Goal: Information Seeking & Learning: Understand process/instructions

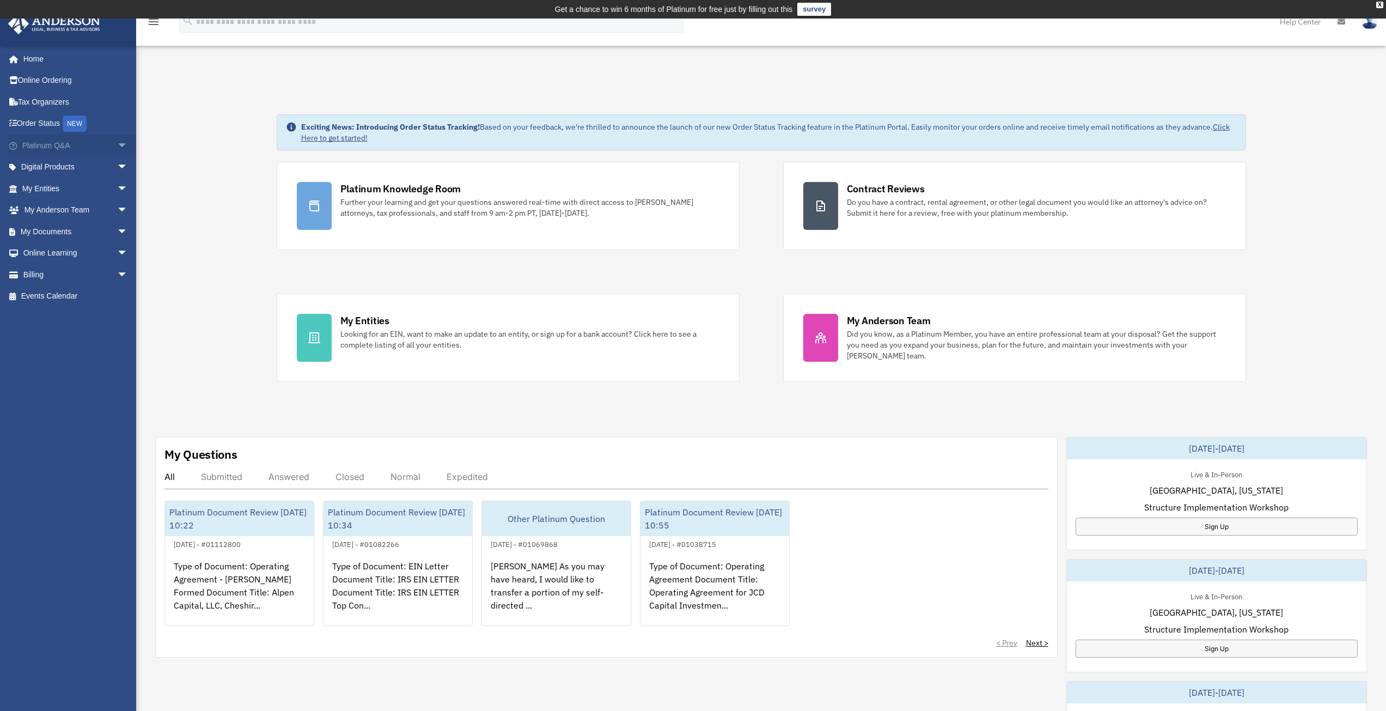
click at [98, 144] on link "Platinum Q&A arrow_drop_down" at bounding box center [76, 146] width 137 height 22
click at [74, 148] on link "Platinum Q&A arrow_drop_down" at bounding box center [76, 146] width 137 height 22
click at [92, 146] on link "Platinum Q&A arrow_drop_down" at bounding box center [76, 146] width 137 height 22
click at [117, 141] on span "arrow_drop_down" at bounding box center [128, 146] width 22 height 22
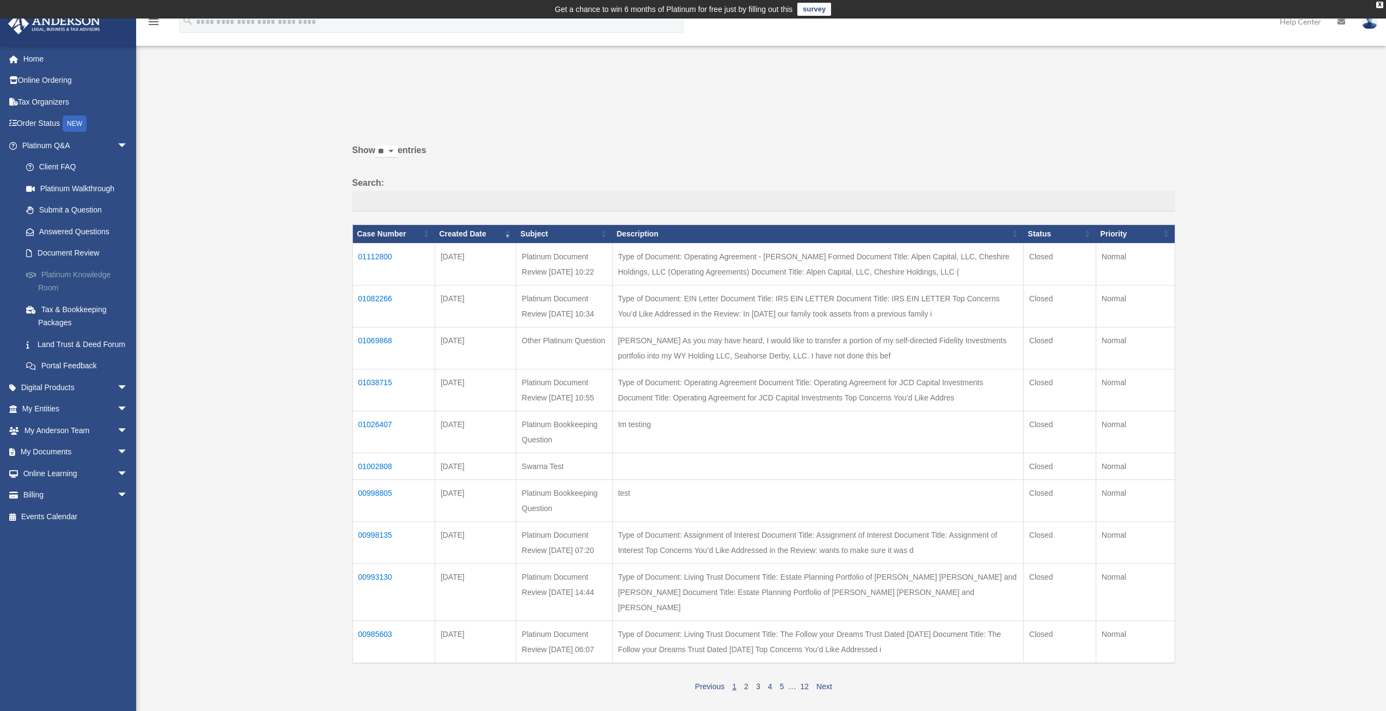
click at [56, 273] on link "Platinum Knowledge Room" at bounding box center [79, 281] width 129 height 35
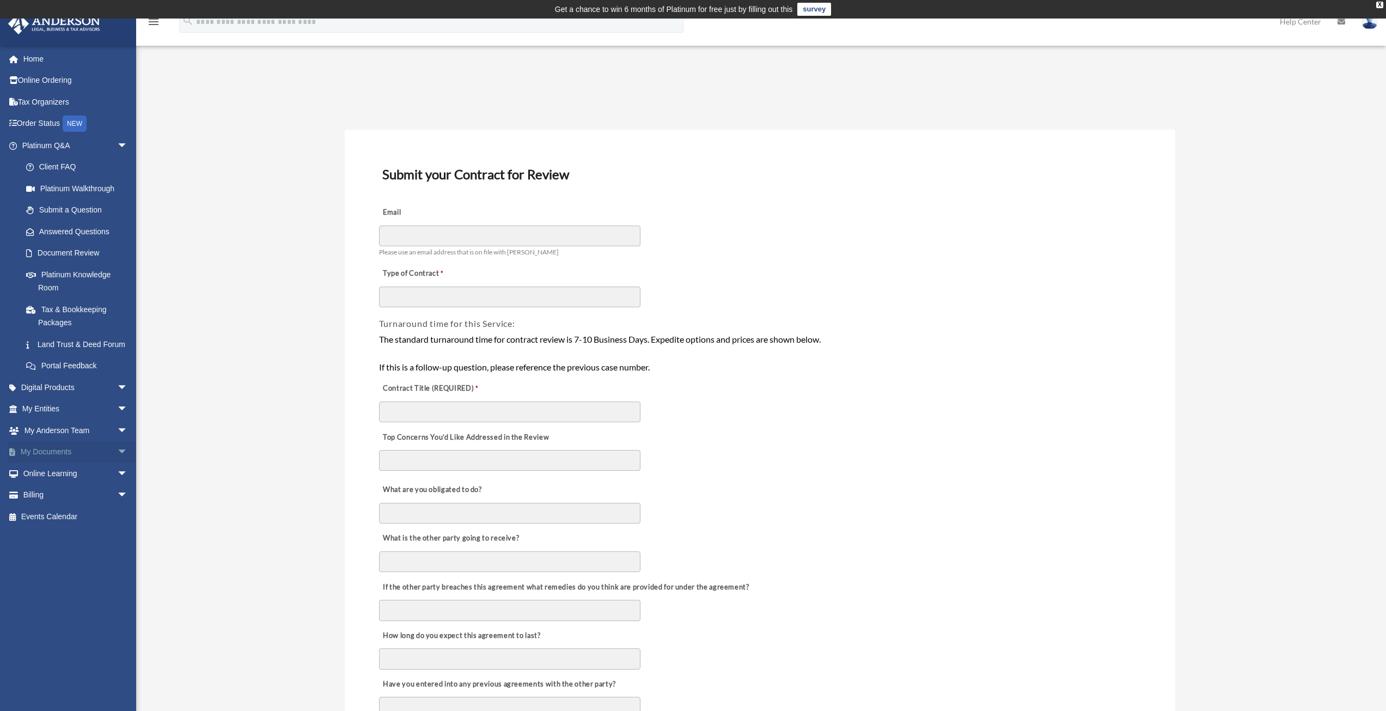
click at [117, 463] on span "arrow_drop_down" at bounding box center [128, 452] width 22 height 22
click at [117, 570] on span "arrow_drop_down" at bounding box center [128, 559] width 22 height 22
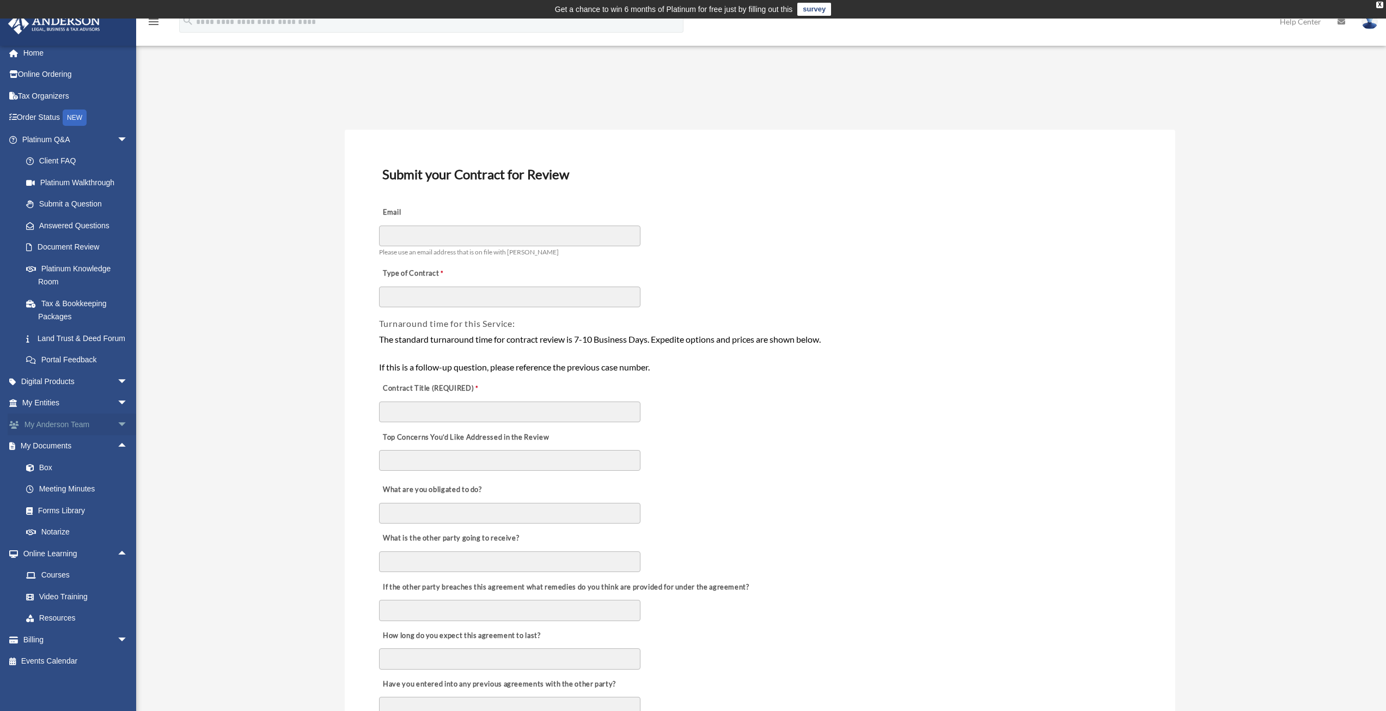
click at [117, 425] on span "arrow_drop_down" at bounding box center [128, 424] width 22 height 22
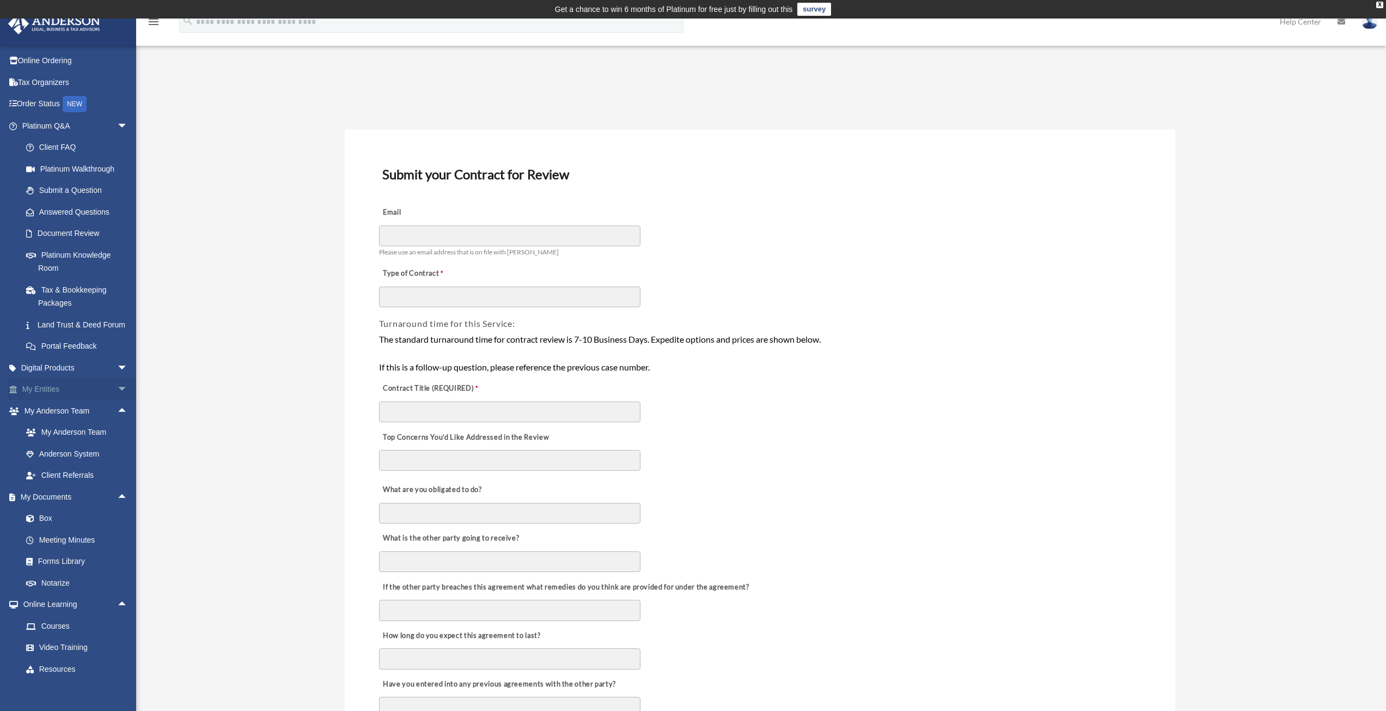
click at [117, 398] on span "arrow_drop_down" at bounding box center [128, 390] width 22 height 22
click at [72, 486] on link "Binder Walkthrough" at bounding box center [79, 476] width 129 height 22
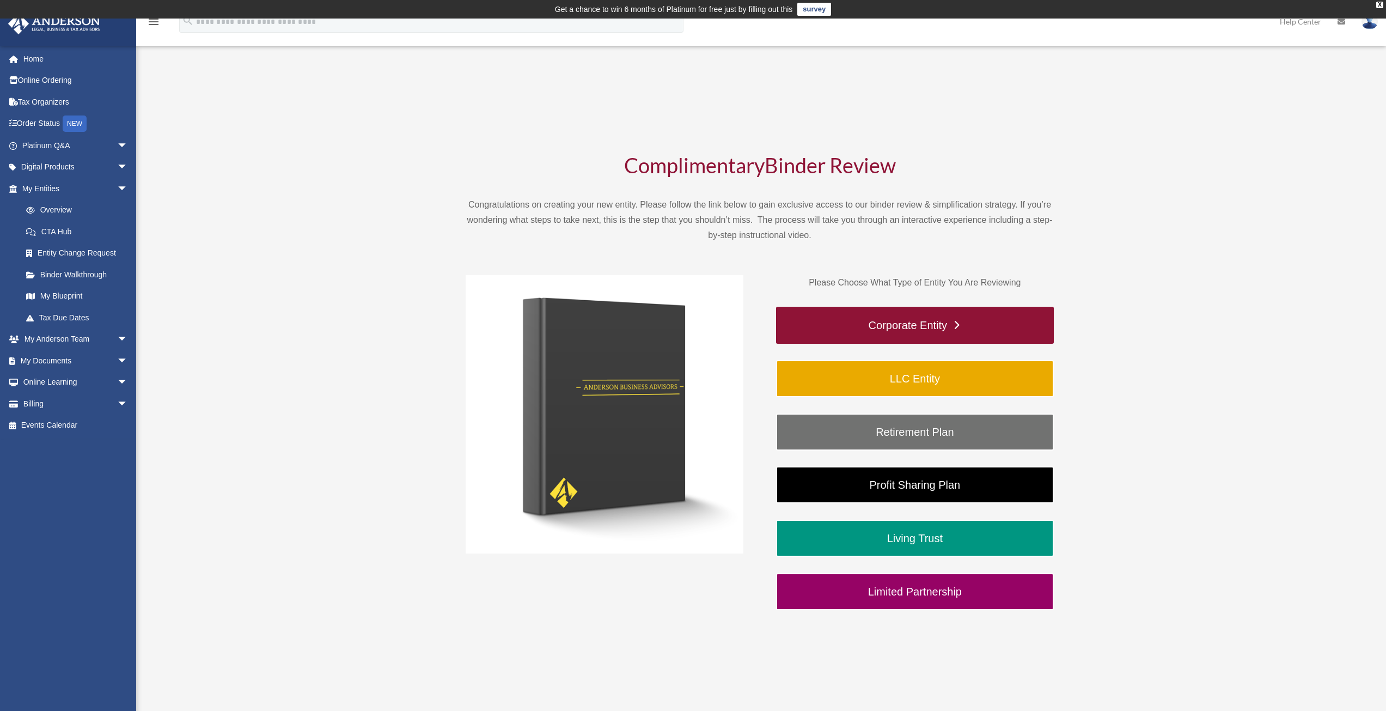
click at [942, 322] on link "Corporate Entity" at bounding box center [915, 325] width 278 height 37
